Goal: Task Accomplishment & Management: Manage account settings

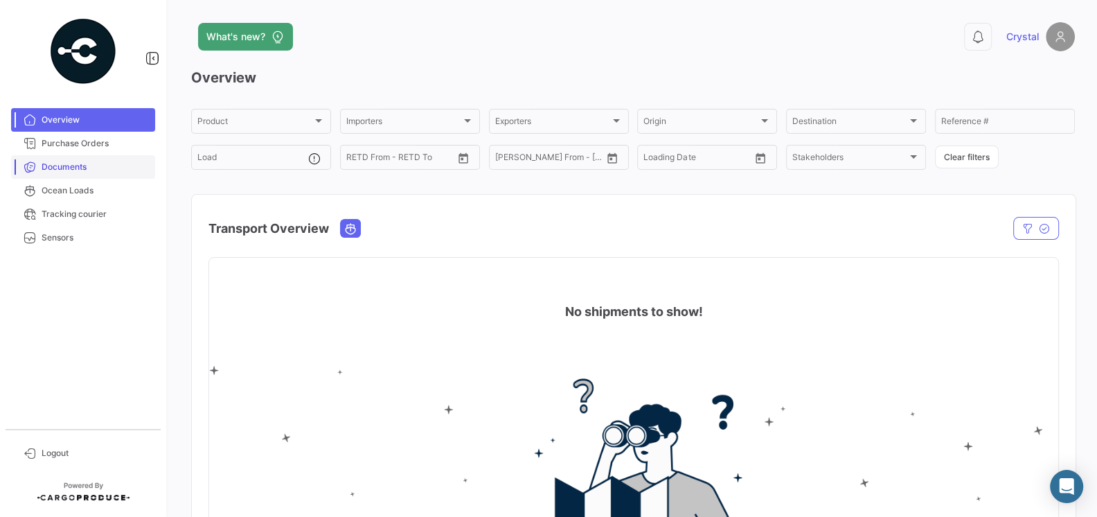
click at [92, 155] on link "Documents" at bounding box center [83, 167] width 144 height 24
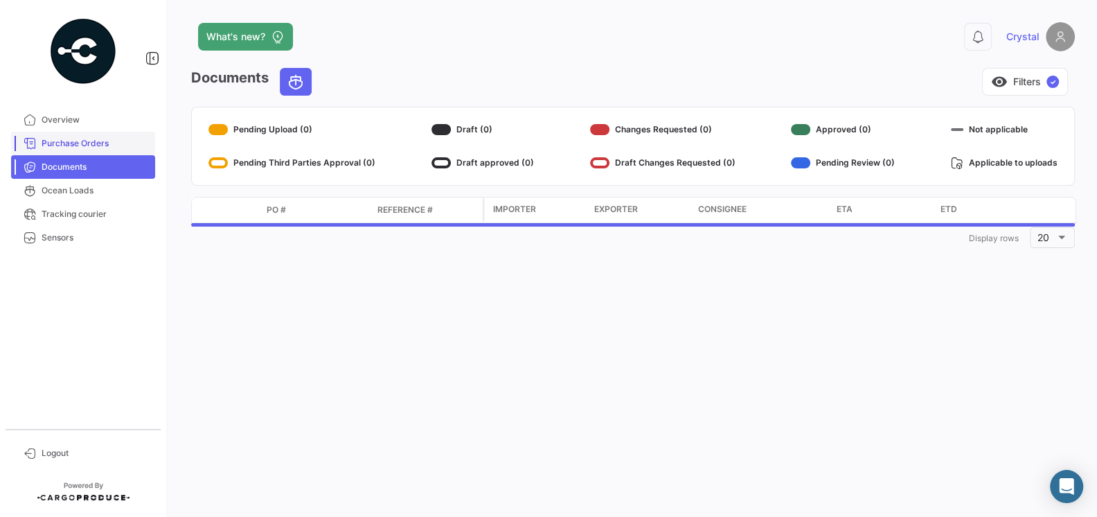
click at [87, 136] on link "Purchase Orders" at bounding box center [83, 144] width 144 height 24
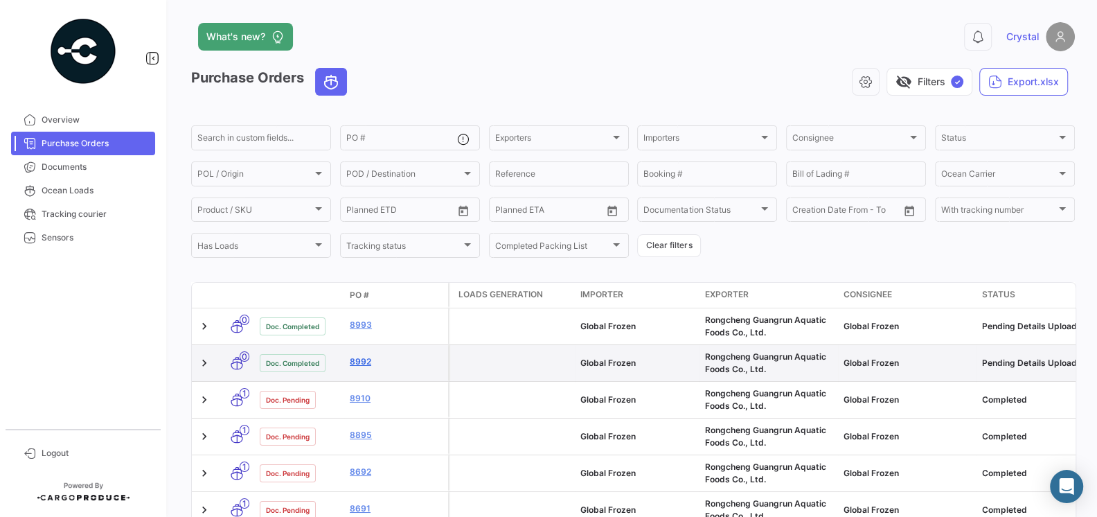
click at [357, 359] on link "8992" at bounding box center [396, 361] width 93 height 12
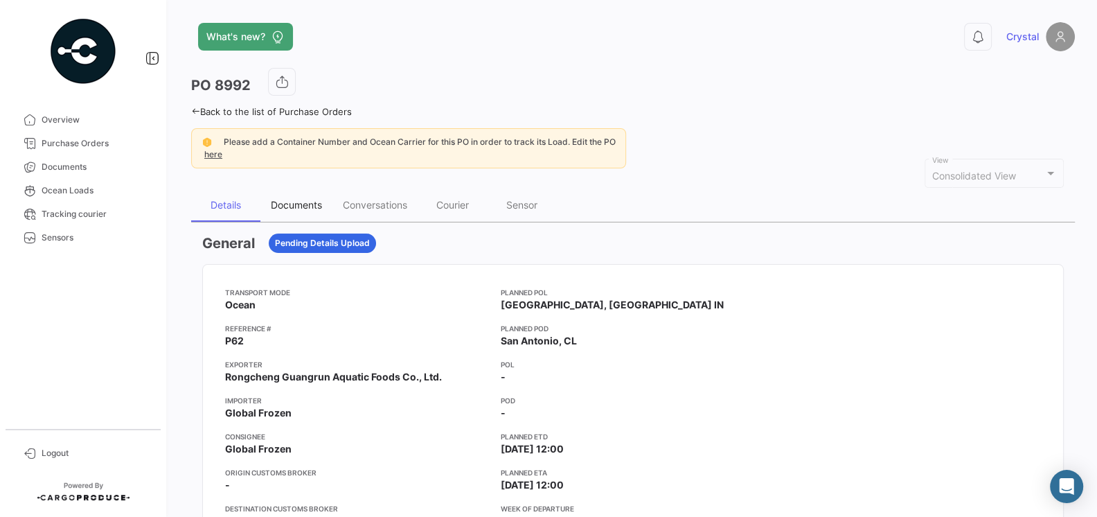
click at [314, 207] on div "Documents" at bounding box center [296, 205] width 51 height 12
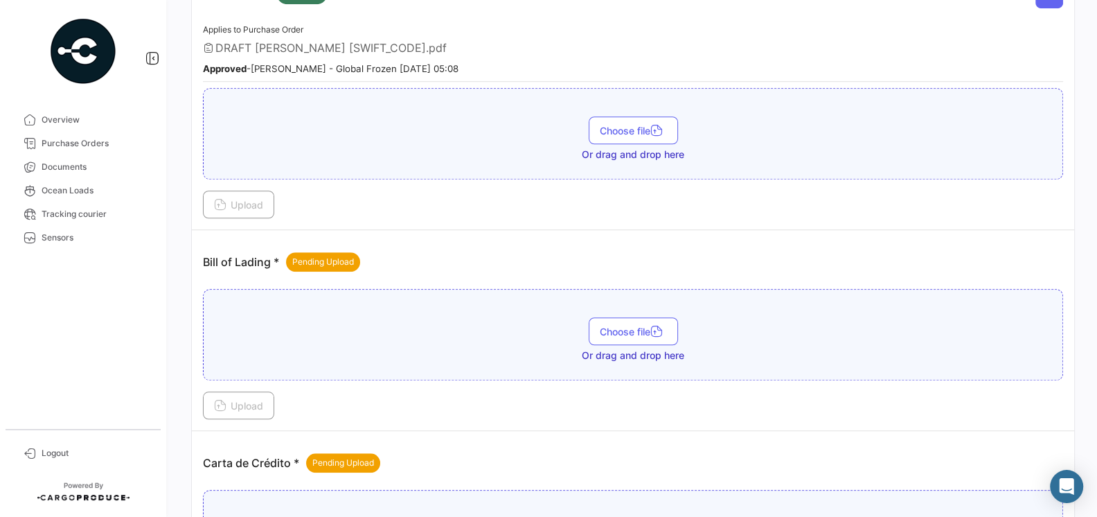
scroll to position [985, 0]
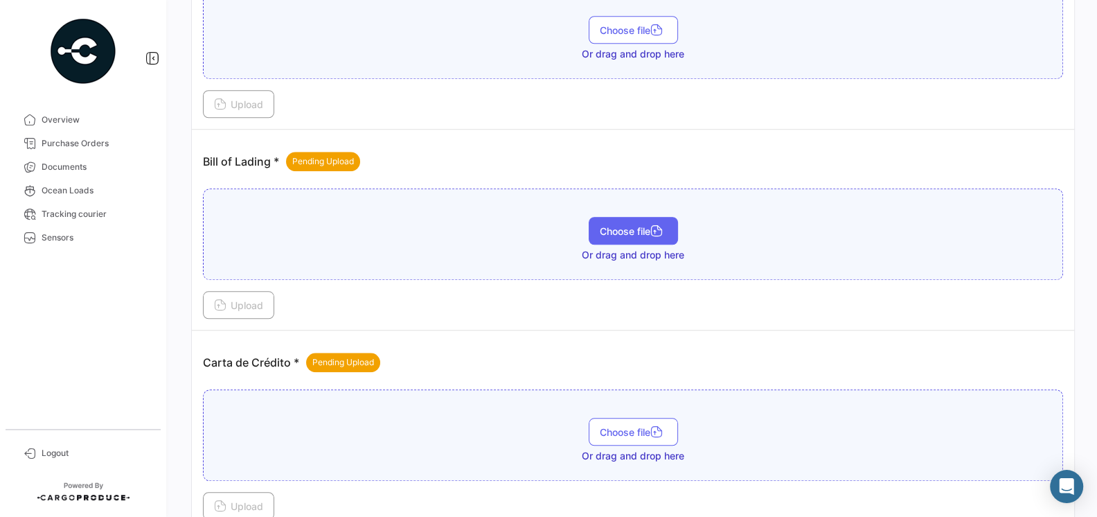
click at [596, 230] on button "Choose file" at bounding box center [633, 231] width 89 height 28
click at [448, 188] on div "Choose file Or drag and drop here" at bounding box center [633, 233] width 860 height 91
click at [653, 226] on icon "button" at bounding box center [656, 232] width 12 height 12
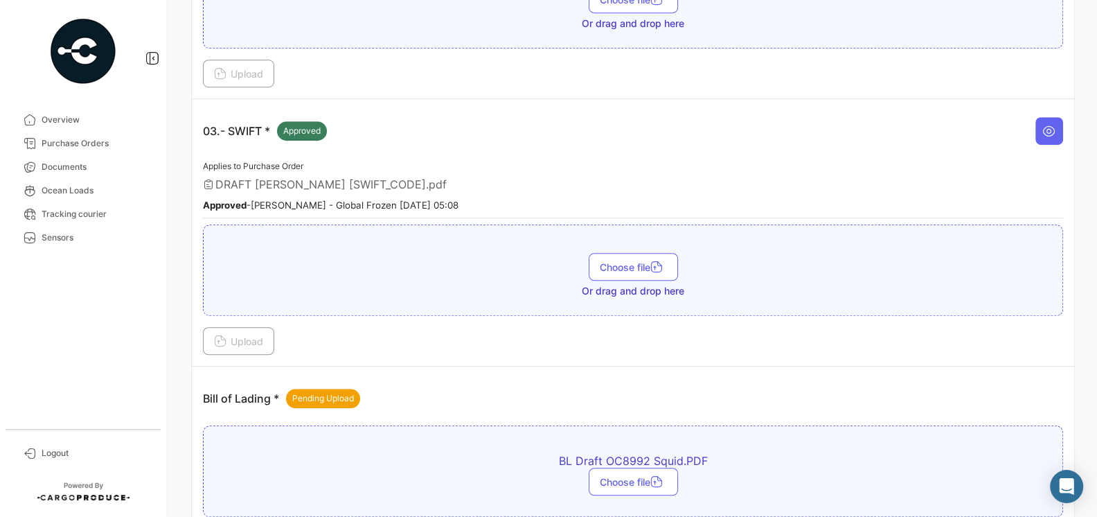
scroll to position [988, 0]
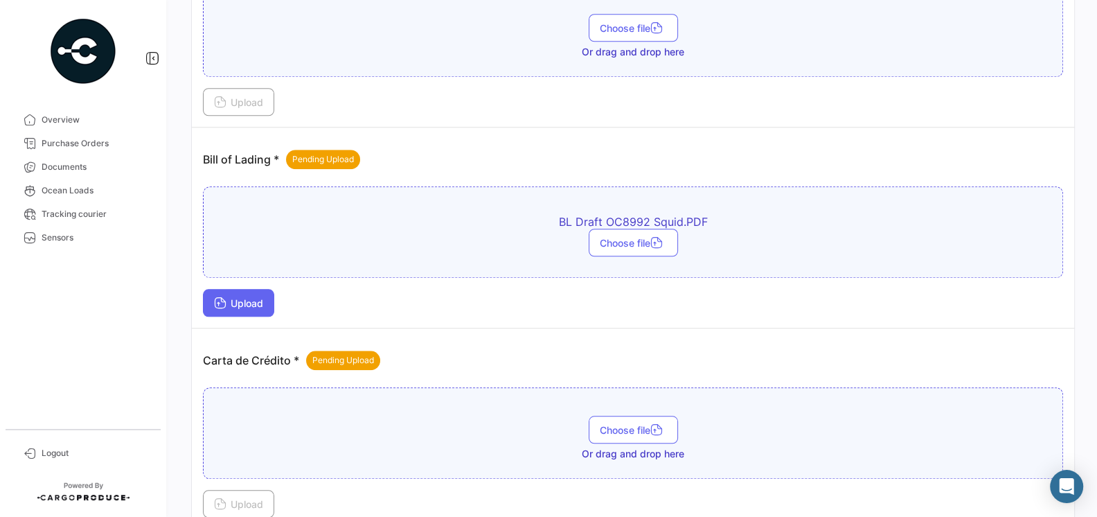
click at [247, 297] on span "Upload" at bounding box center [238, 303] width 49 height 12
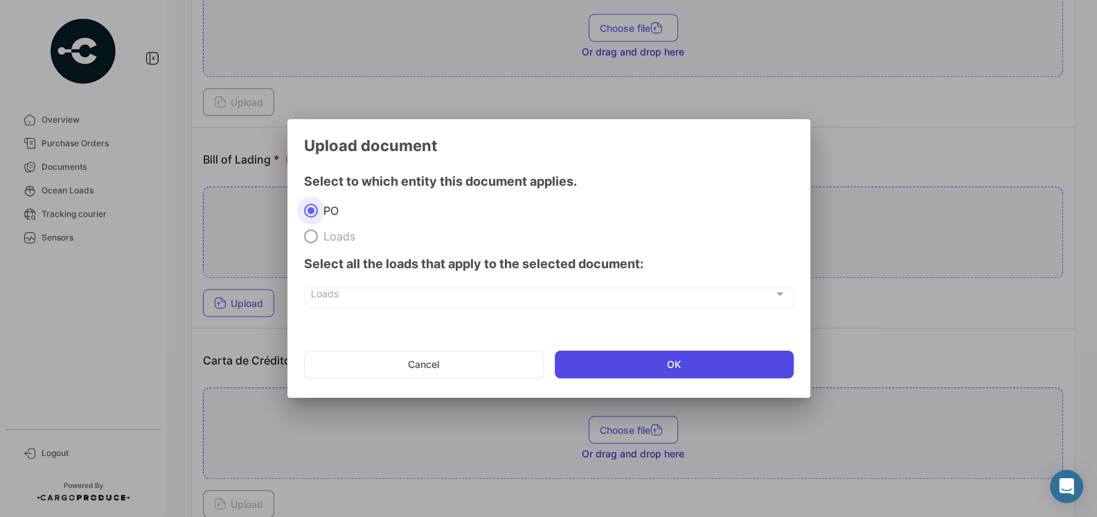
click at [604, 361] on button "OK" at bounding box center [674, 364] width 239 height 28
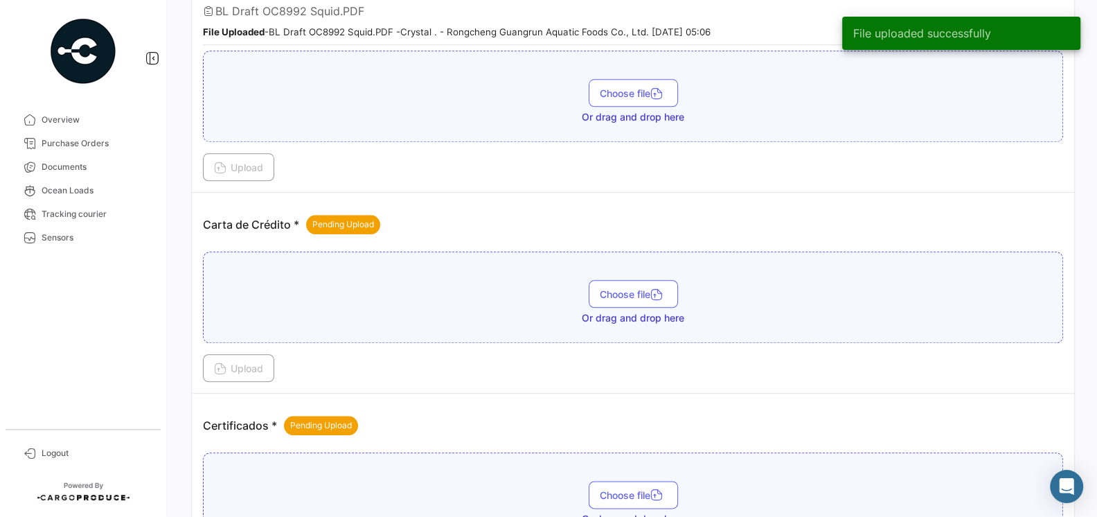
scroll to position [1269, 0]
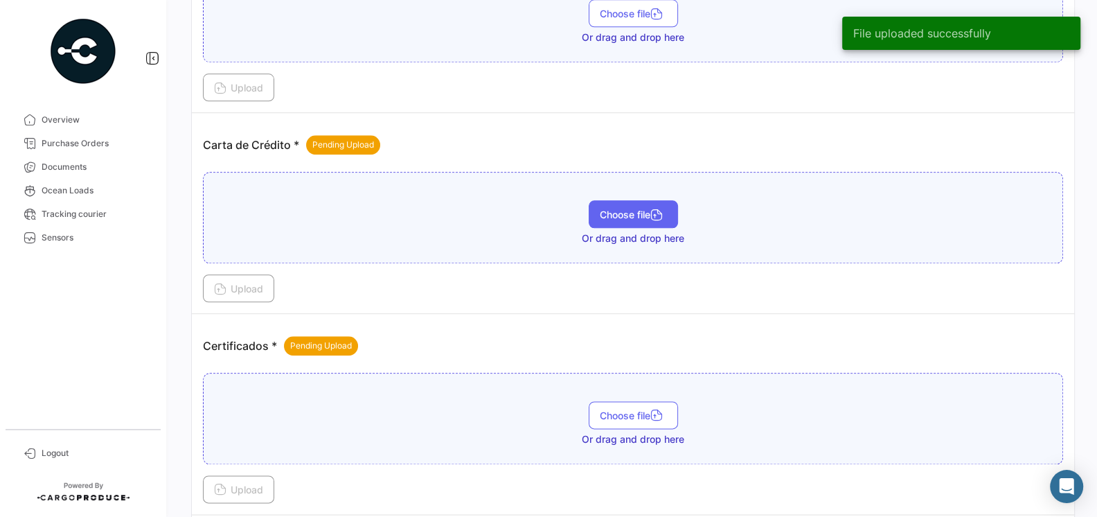
click at [602, 208] on span "Choose file" at bounding box center [633, 214] width 67 height 12
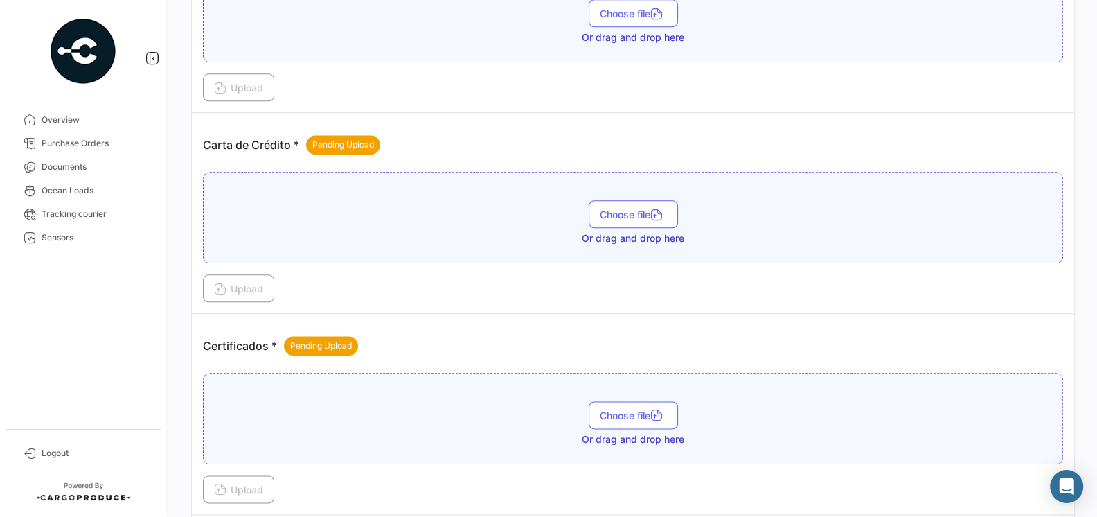
click at [463, 283] on div "Upload" at bounding box center [633, 288] width 860 height 28
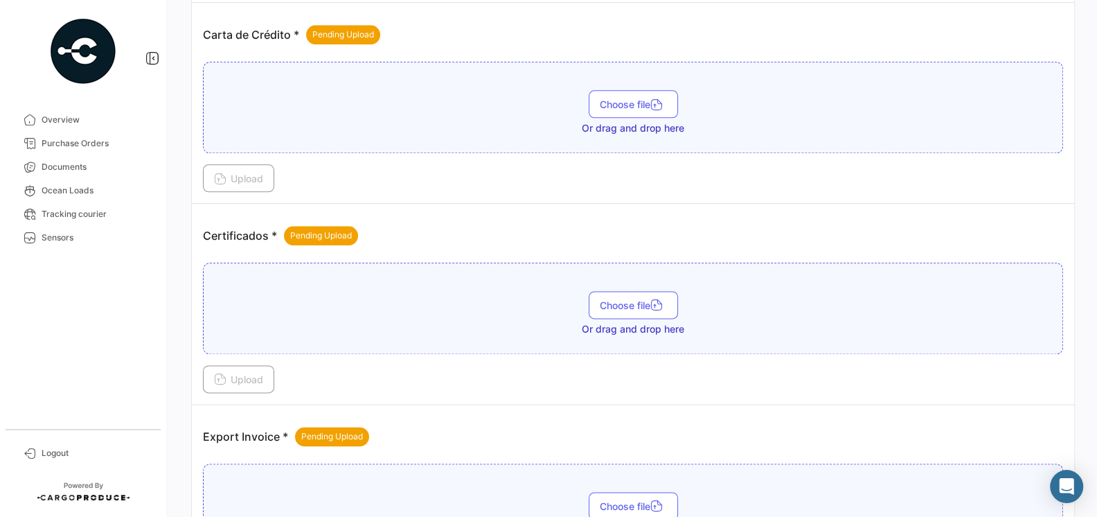
scroll to position [1411, 0]
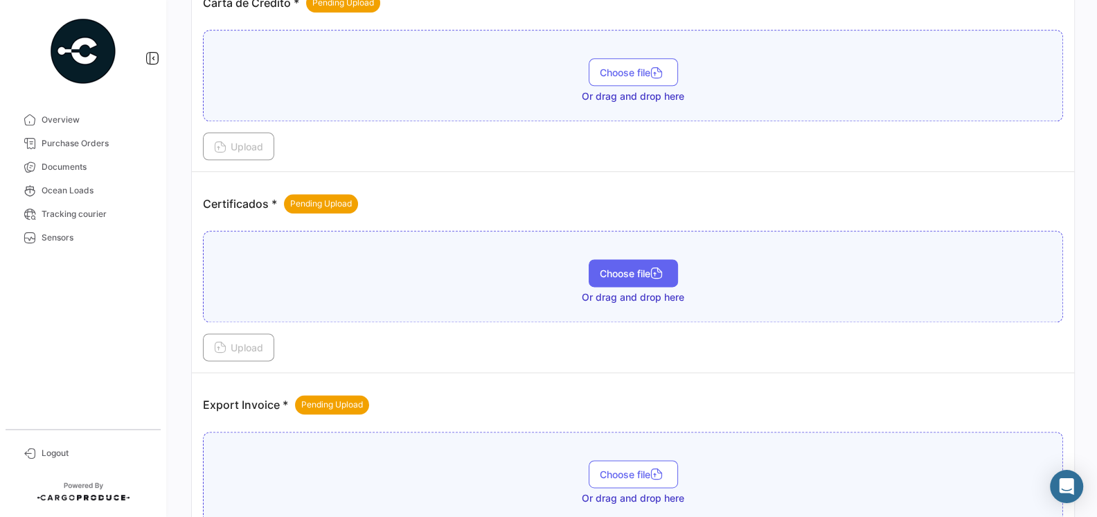
click at [605, 267] on span "Choose file" at bounding box center [633, 273] width 67 height 12
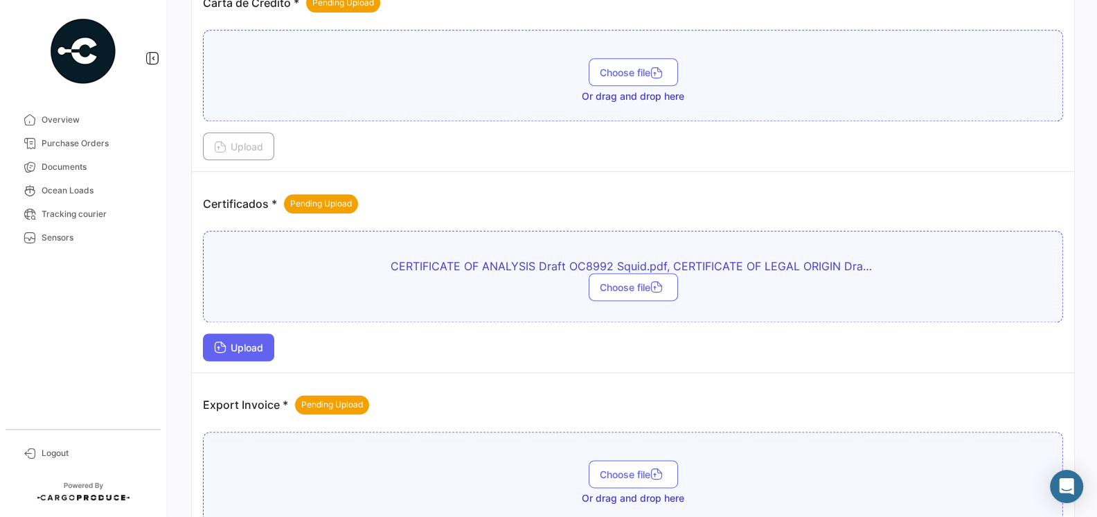
click at [262, 341] on span "Upload" at bounding box center [238, 347] width 49 height 12
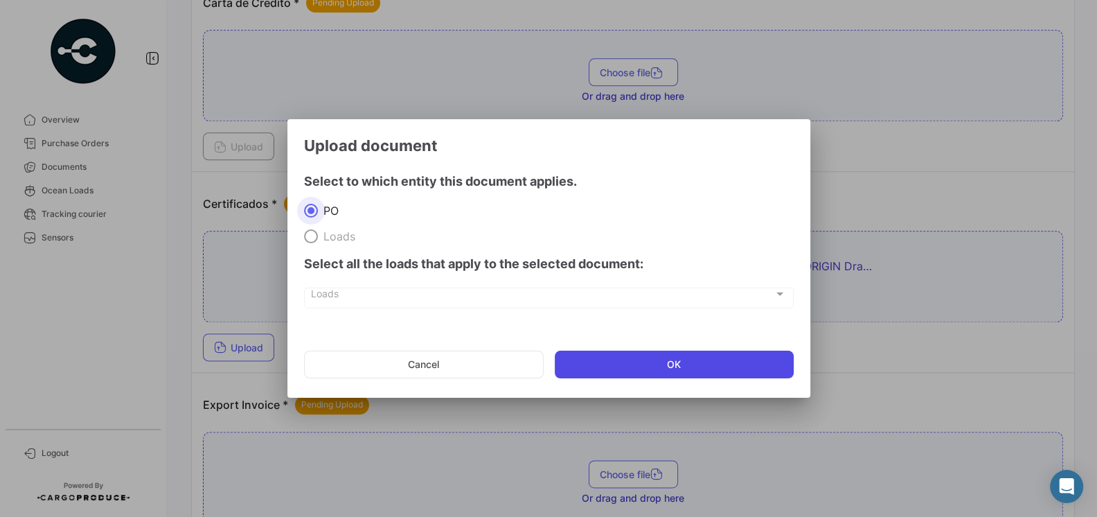
click at [614, 362] on button "OK" at bounding box center [674, 364] width 239 height 28
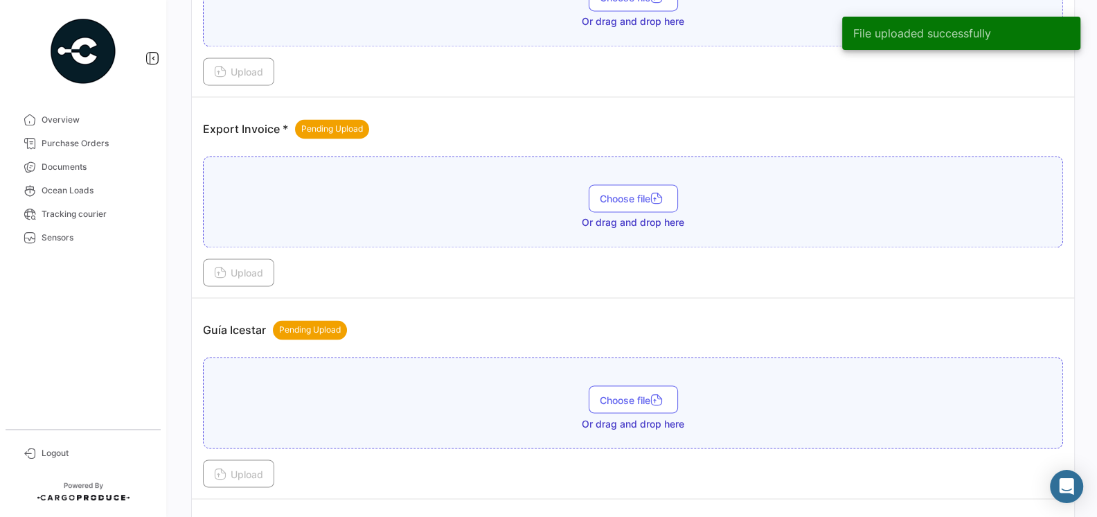
scroll to position [1846, 0]
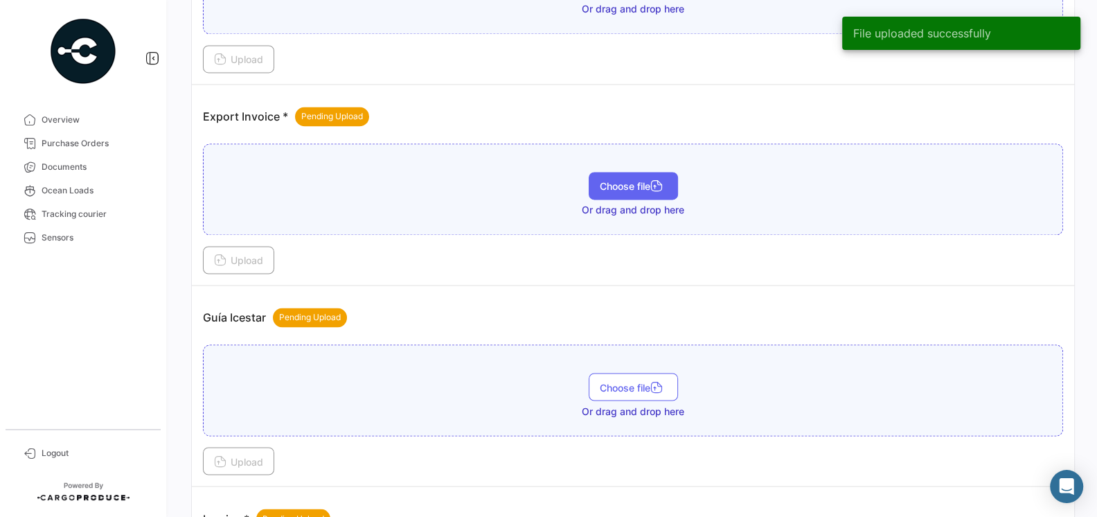
click at [600, 180] on span "Choose file" at bounding box center [633, 186] width 67 height 12
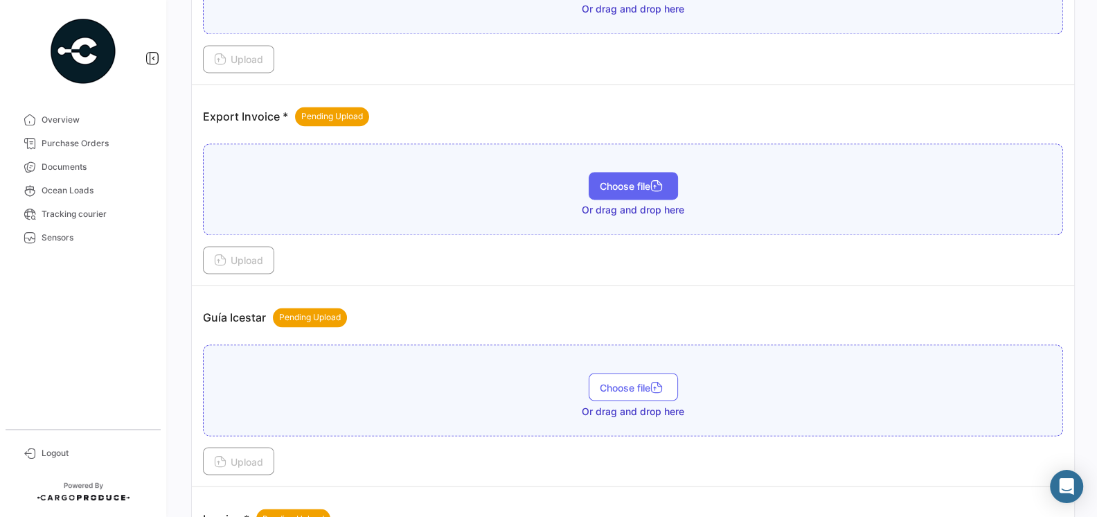
click at [611, 180] on span "Choose file" at bounding box center [633, 186] width 67 height 12
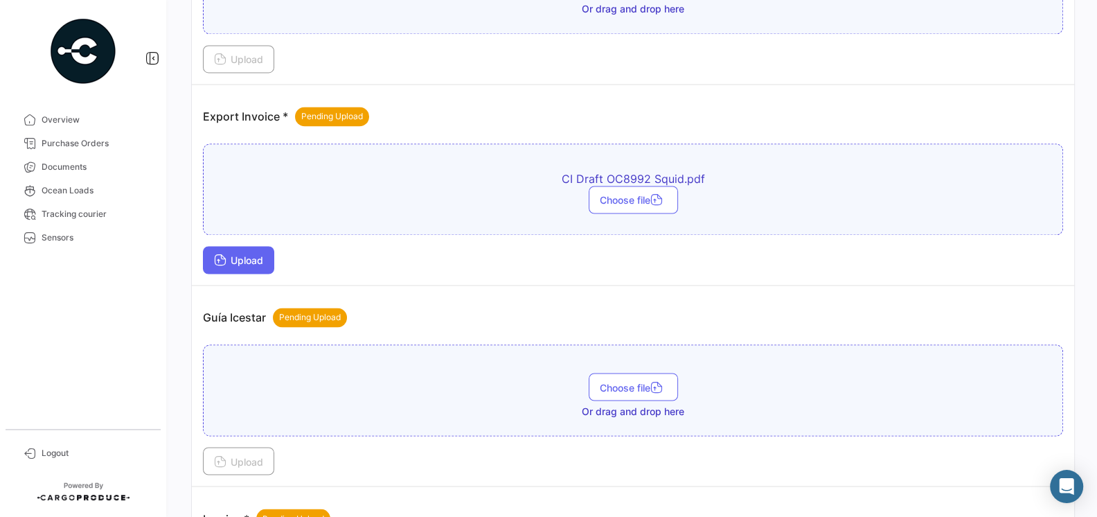
click at [238, 246] on button "Upload" at bounding box center [238, 260] width 71 height 28
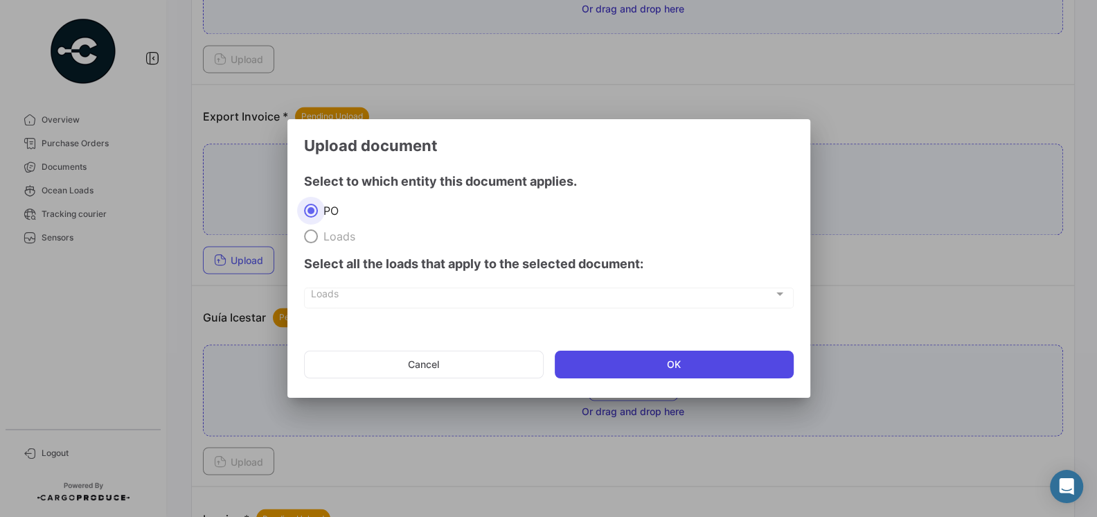
click at [600, 358] on button "OK" at bounding box center [674, 364] width 239 height 28
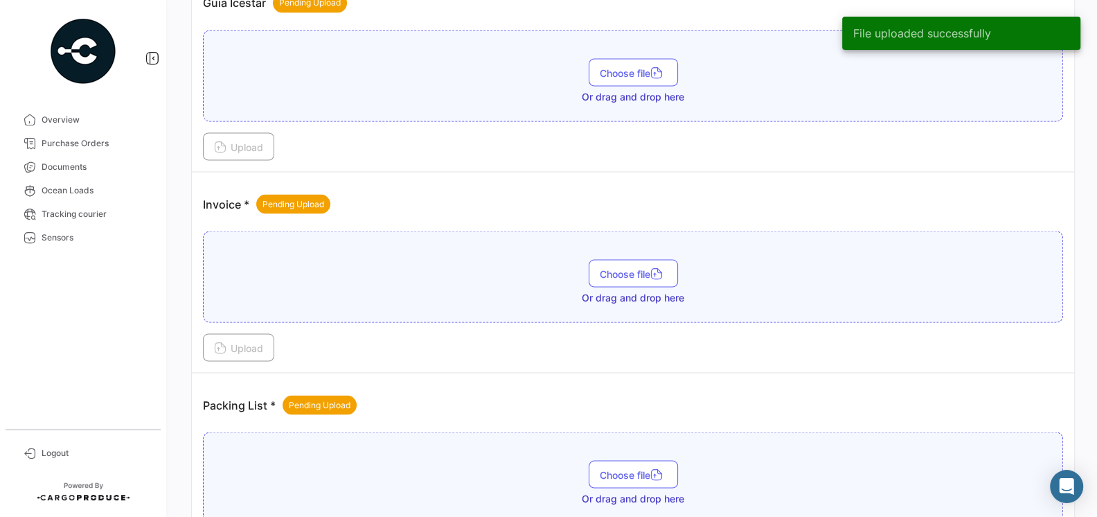
scroll to position [2161, 0]
click at [593, 258] on button "Choose file" at bounding box center [633, 272] width 89 height 28
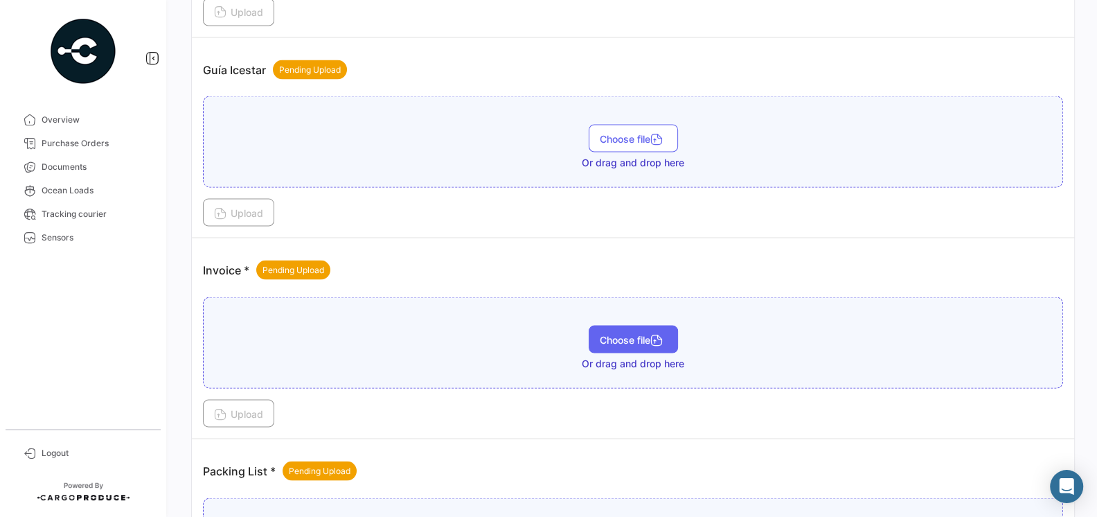
click at [634, 333] on span "Choose file" at bounding box center [633, 339] width 67 height 12
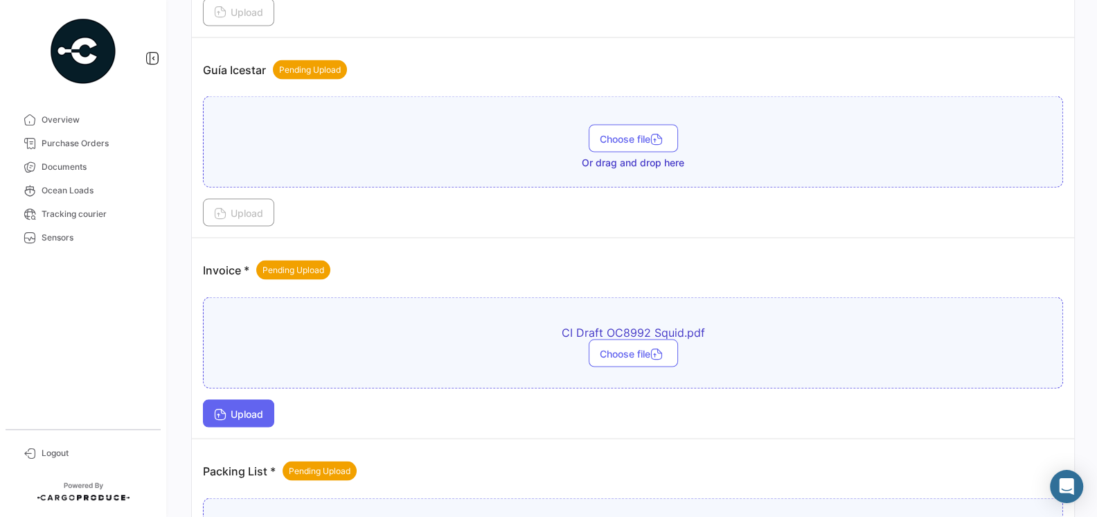
click at [231, 407] on span "Upload" at bounding box center [238, 413] width 49 height 12
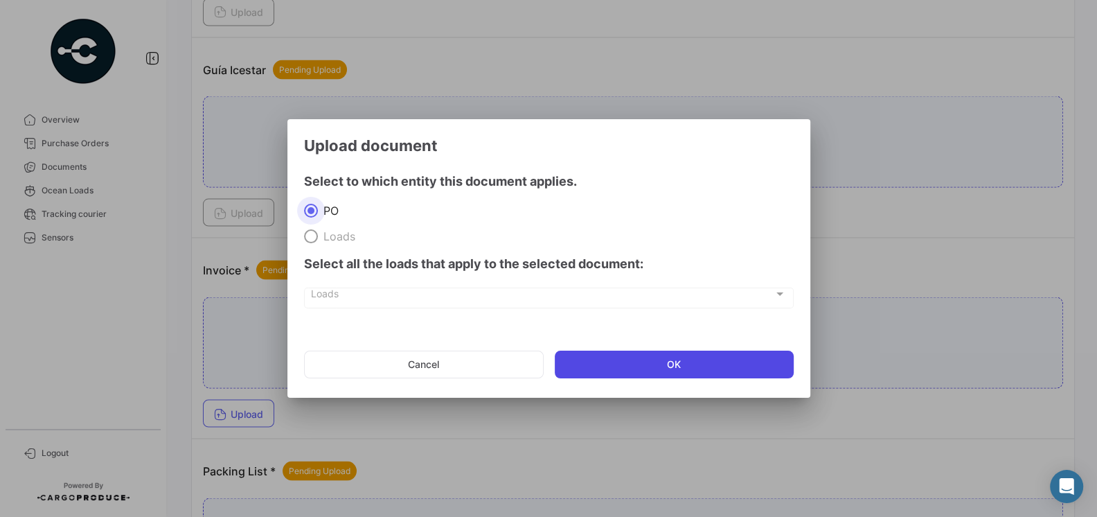
click at [575, 366] on button "OK" at bounding box center [674, 364] width 239 height 28
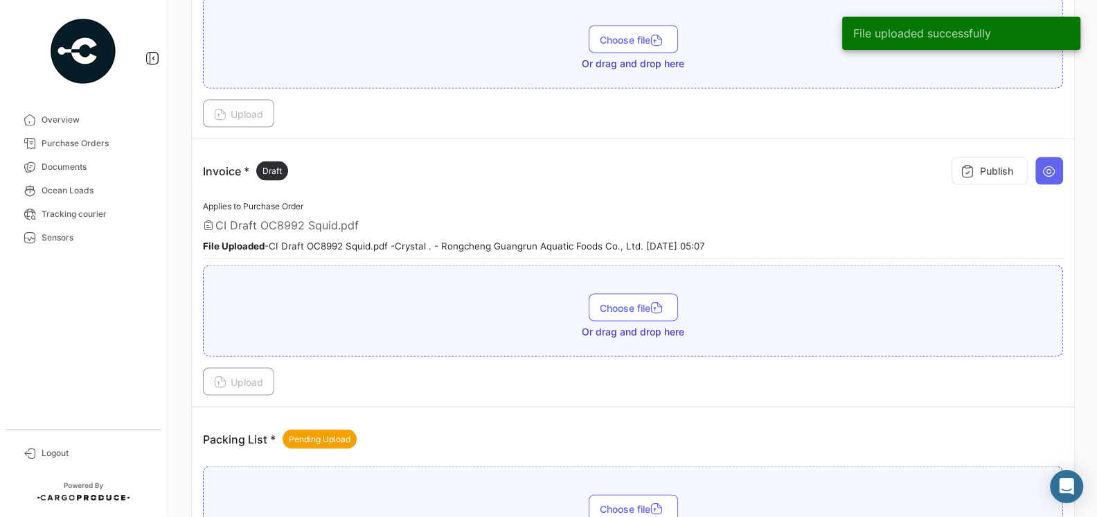
scroll to position [2400, 0]
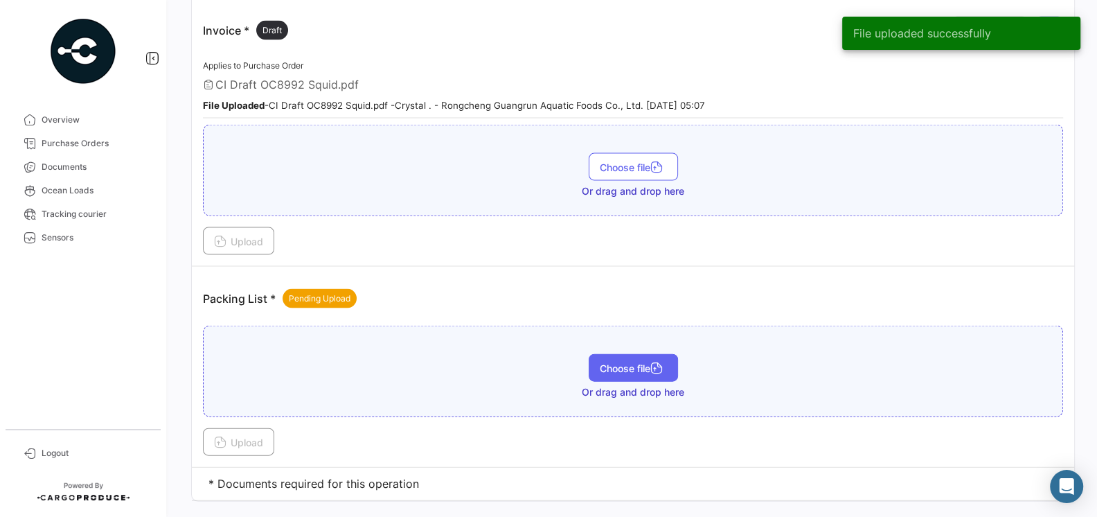
click at [615, 362] on span "Choose file" at bounding box center [633, 368] width 67 height 12
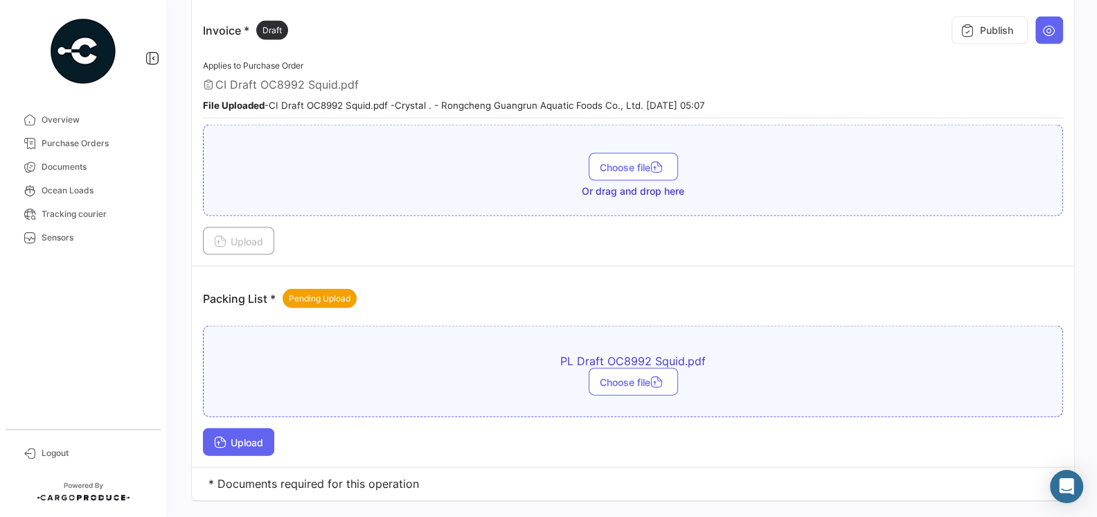
click at [233, 436] on span "Upload" at bounding box center [238, 442] width 49 height 12
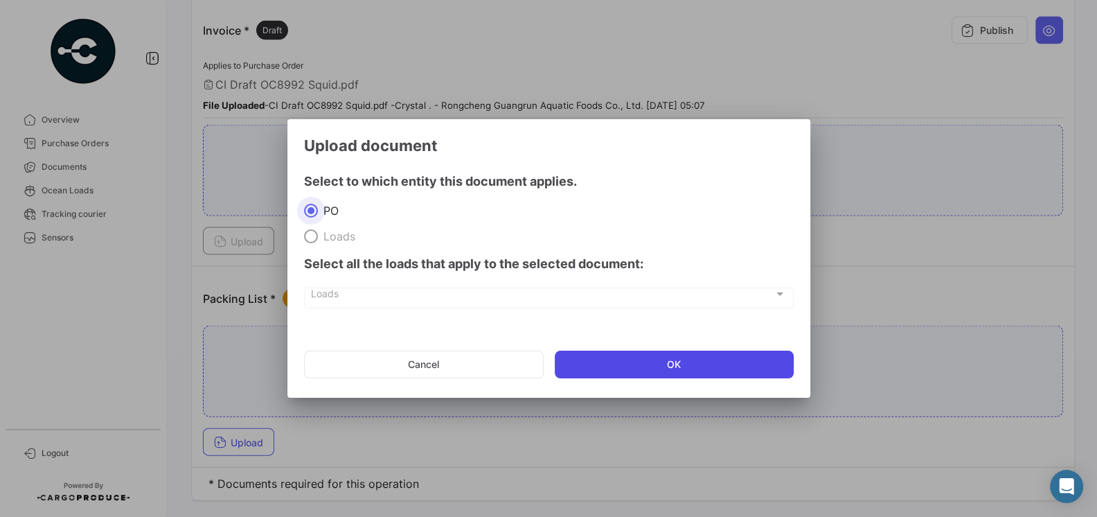
click at [598, 361] on button "OK" at bounding box center [674, 364] width 239 height 28
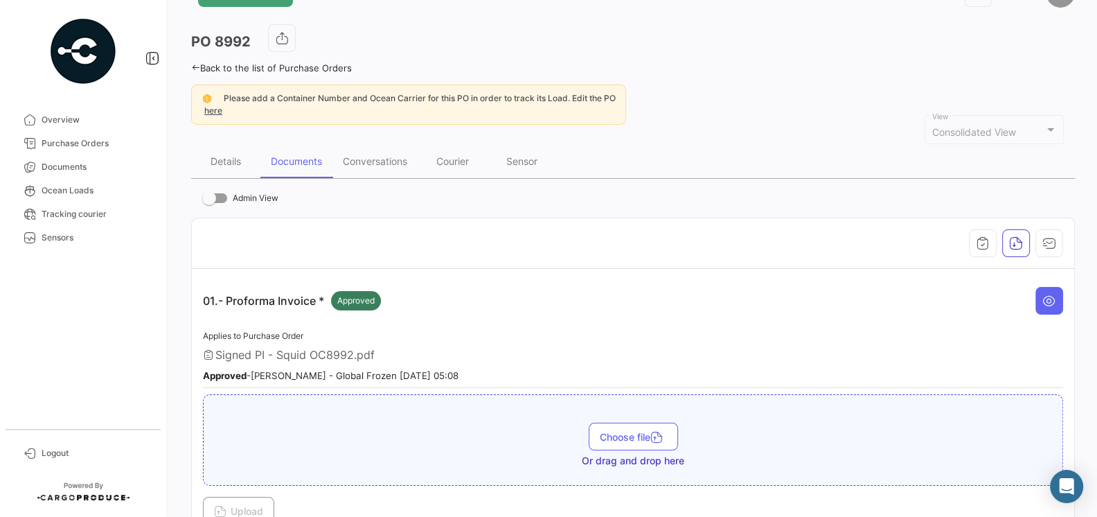
scroll to position [0, 0]
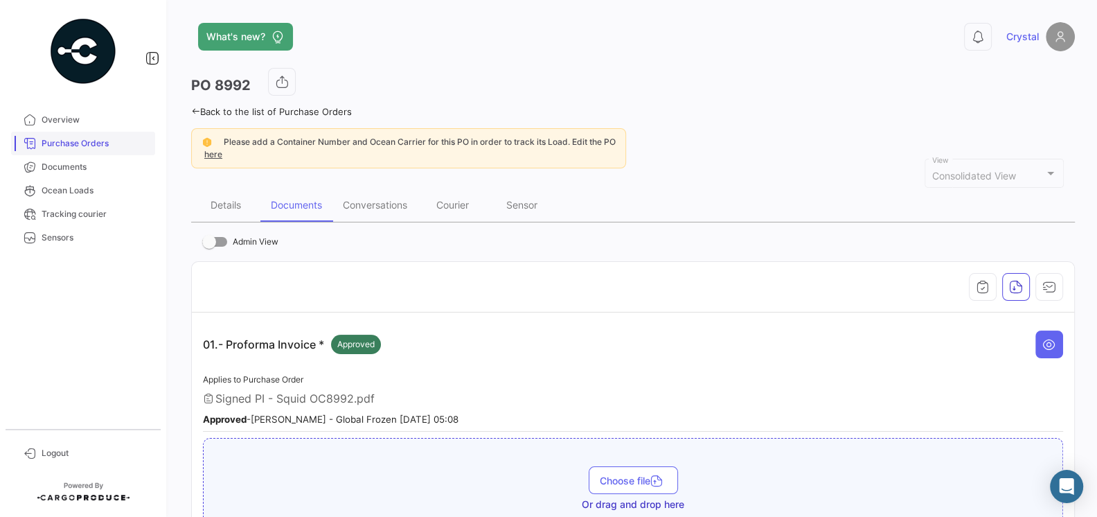
click at [95, 141] on span "Purchase Orders" at bounding box center [96, 143] width 108 height 12
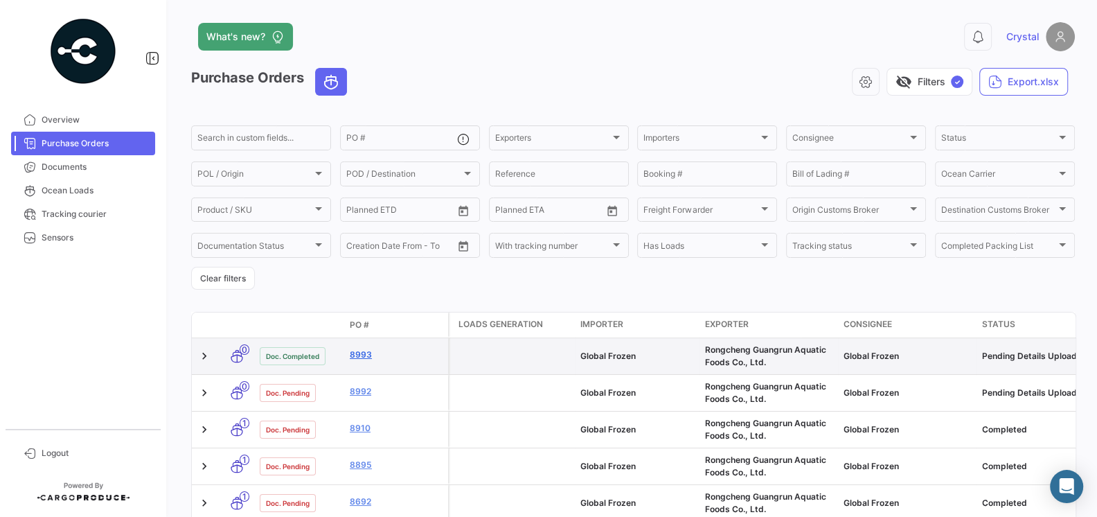
click at [366, 354] on link "8993" at bounding box center [396, 354] width 93 height 12
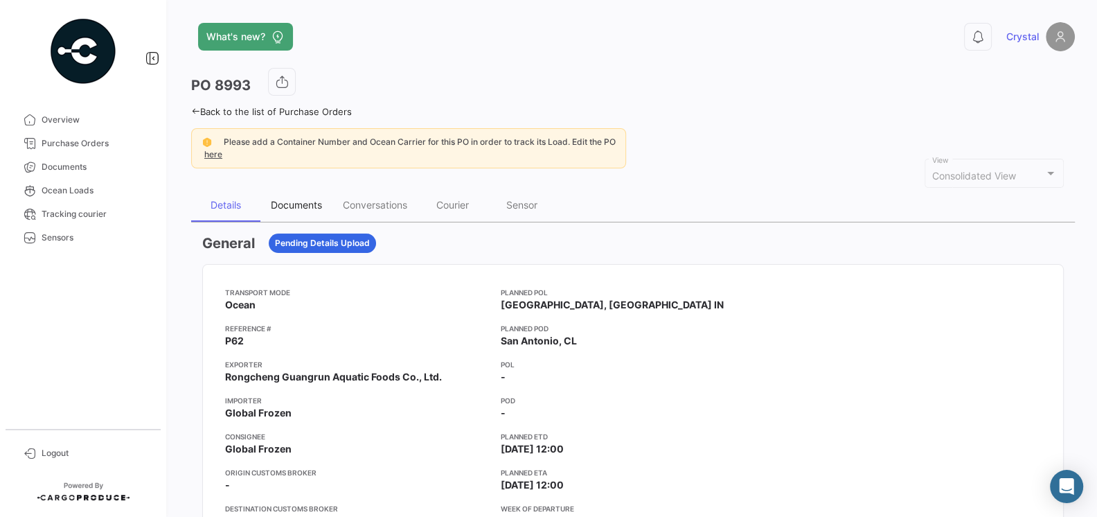
click at [304, 199] on div "Documents" at bounding box center [296, 205] width 51 height 12
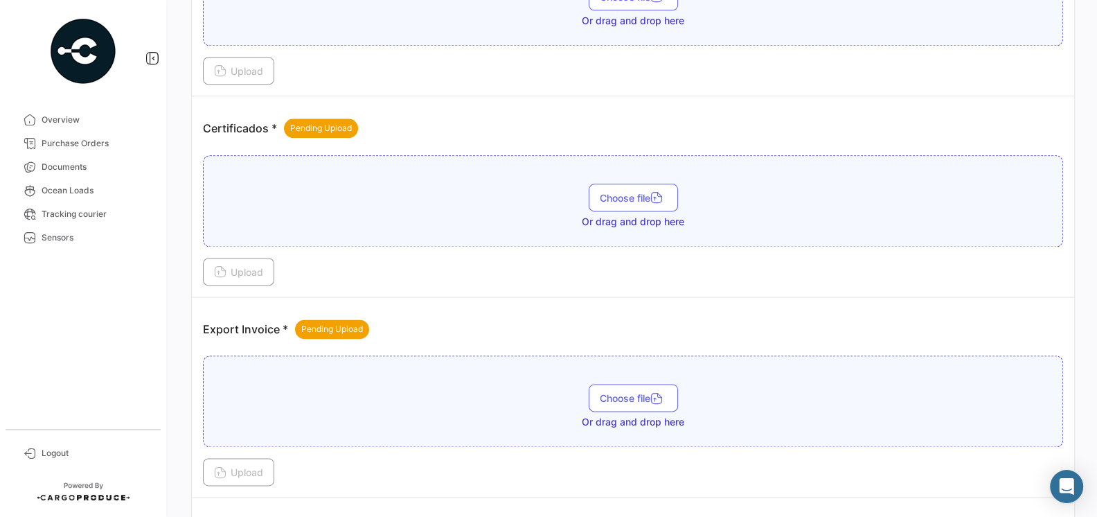
scroll to position [1589, 0]
